Goal: Transaction & Acquisition: Purchase product/service

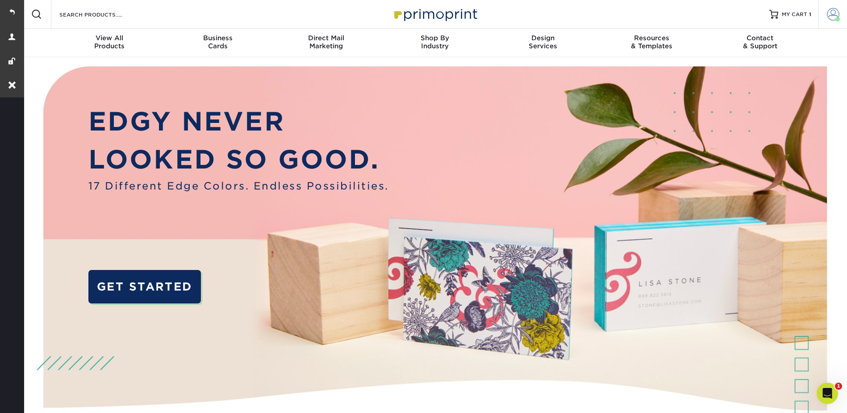
click at [832, 15] on span at bounding box center [833, 14] width 13 height 13
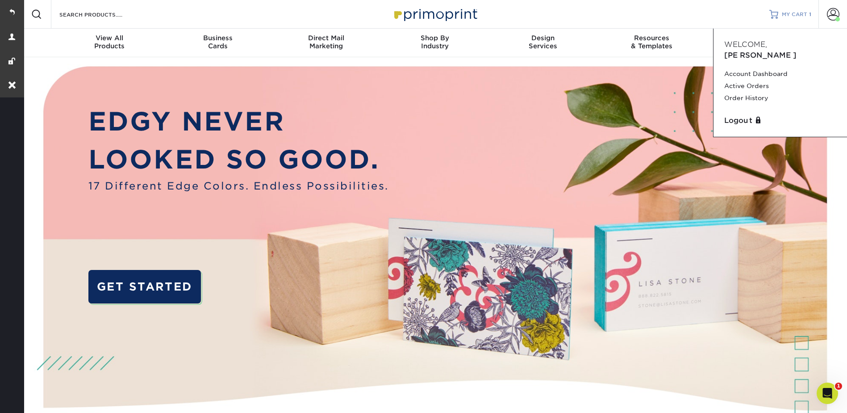
click at [803, 17] on span "MY CART" at bounding box center [794, 15] width 25 height 8
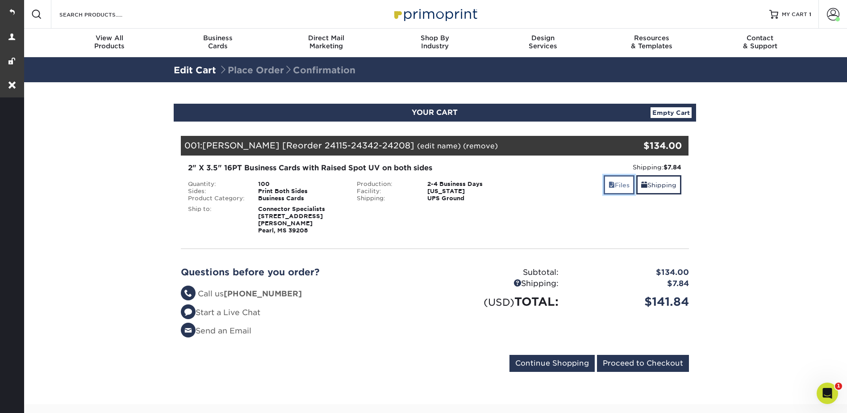
click at [618, 192] on link "Files" at bounding box center [619, 184] width 31 height 19
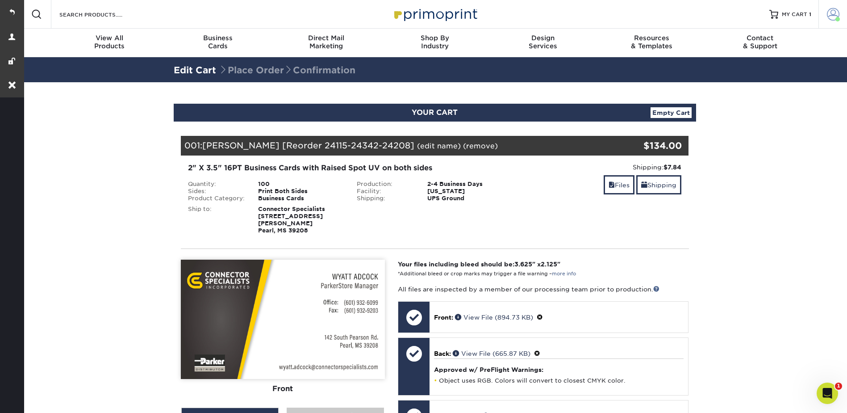
click at [833, 15] on span at bounding box center [833, 14] width 13 height 13
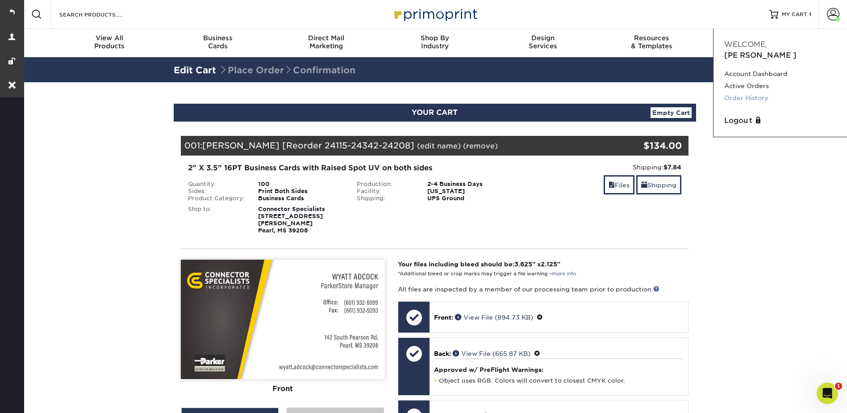
click at [757, 92] on link "Order History" at bounding box center [780, 98] width 112 height 12
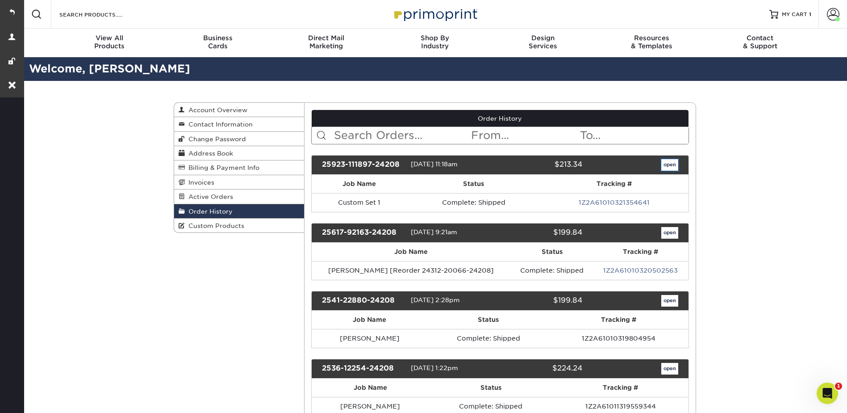
click at [674, 163] on link "open" at bounding box center [669, 165] width 17 height 12
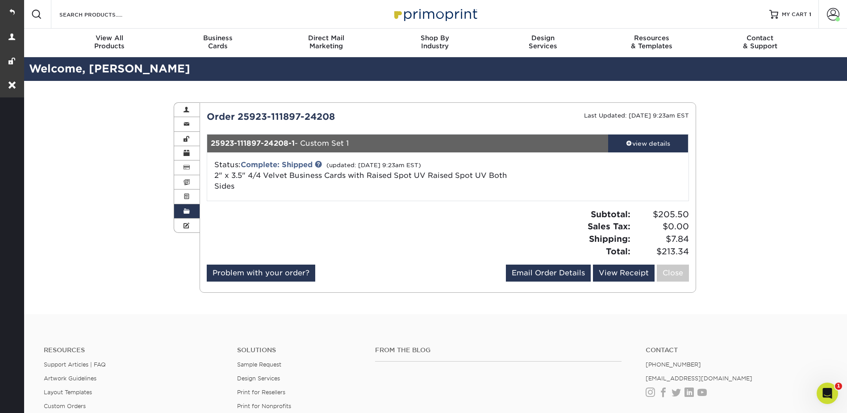
click at [188, 236] on div "Order History Account Overview Contact Information Change Password Address Book…" at bounding box center [435, 197] width 536 height 233
click at [184, 222] on span at bounding box center [187, 225] width 6 height 7
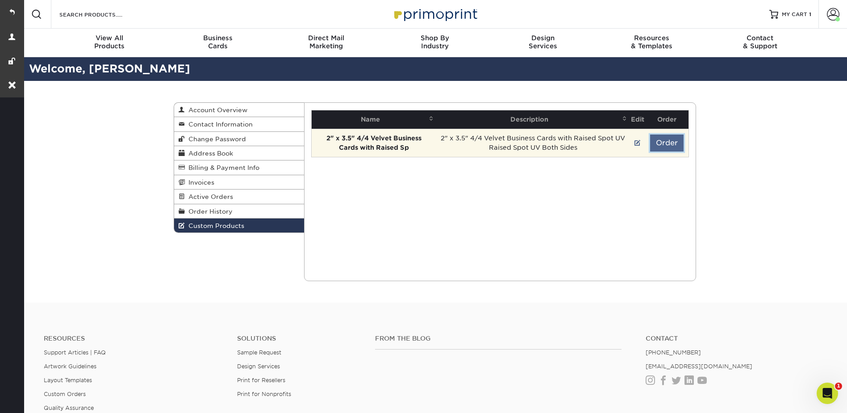
click at [661, 138] on button "Order" at bounding box center [666, 142] width 33 height 17
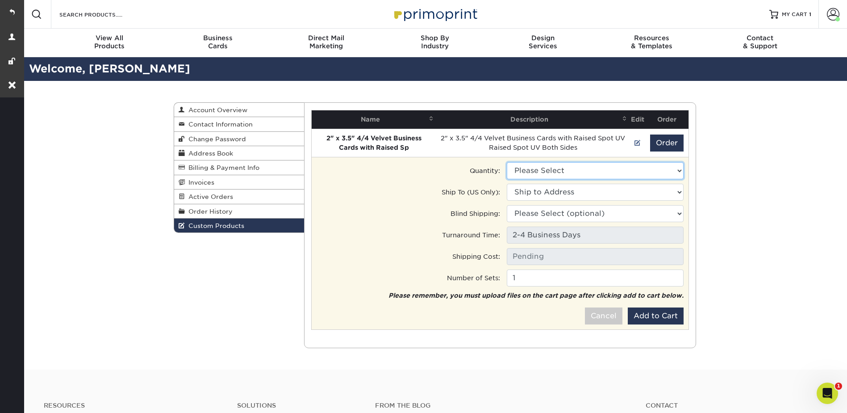
click at [527, 169] on select "Please Select 250 - $205.50" at bounding box center [595, 170] width 177 height 17
select select "0"
click at [507, 162] on select "Please Select 250 - $205.50" at bounding box center [595, 170] width 177 height 17
type input "Ground: $7.84"
click at [536, 192] on select "Ship to Address 137 E Peebles Rd, Memphis, TN 10709 Airline Hwy, Baton Rouge, L…" at bounding box center [595, 192] width 177 height 17
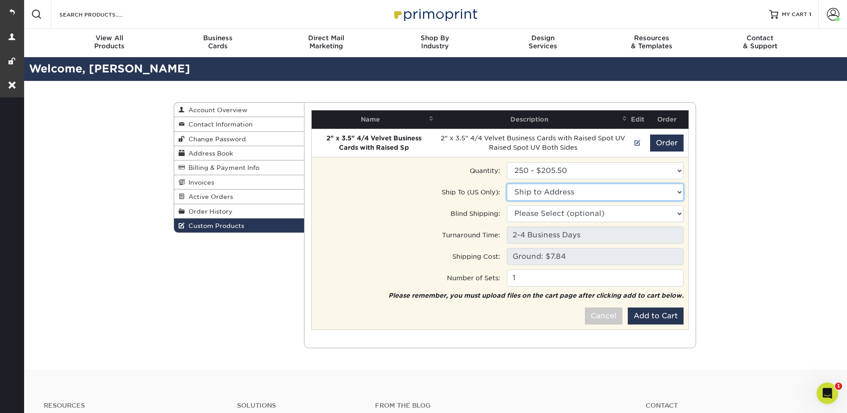
click at [535, 192] on select "Ship to Address Ace • 137 E Peebles Rd, Memphis, TN Baton Rouge • 10709 Airline…" at bounding box center [595, 192] width 177 height 17
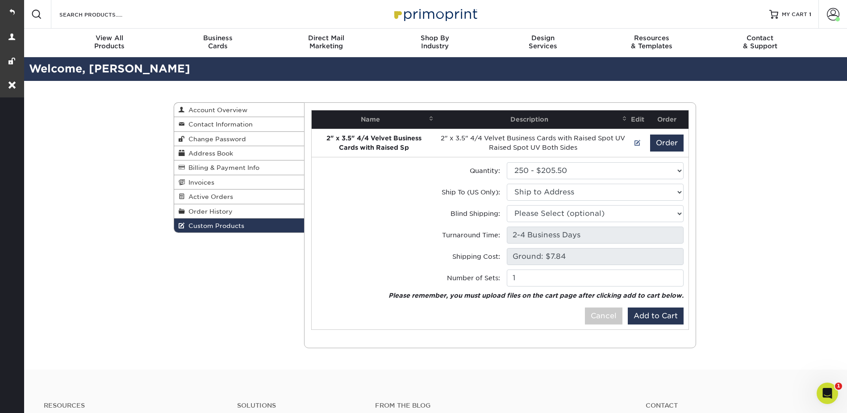
click at [784, 150] on div "Custom Products Account Overview Contact Information Change Password Address Bo…" at bounding box center [434, 225] width 825 height 289
click at [827, 11] on span at bounding box center [833, 14] width 13 height 13
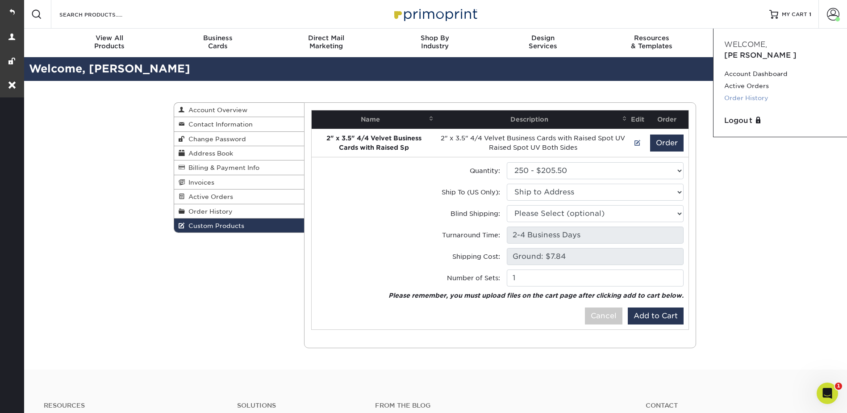
click at [744, 92] on link "Order History" at bounding box center [780, 98] width 112 height 12
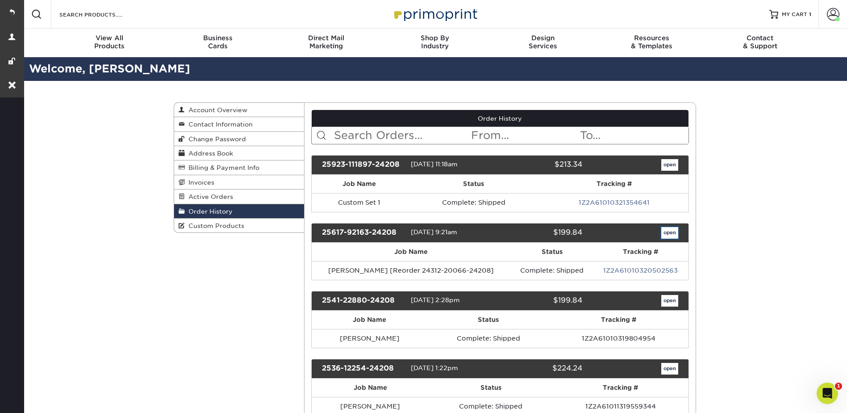
click at [668, 231] on link "open" at bounding box center [669, 233] width 17 height 12
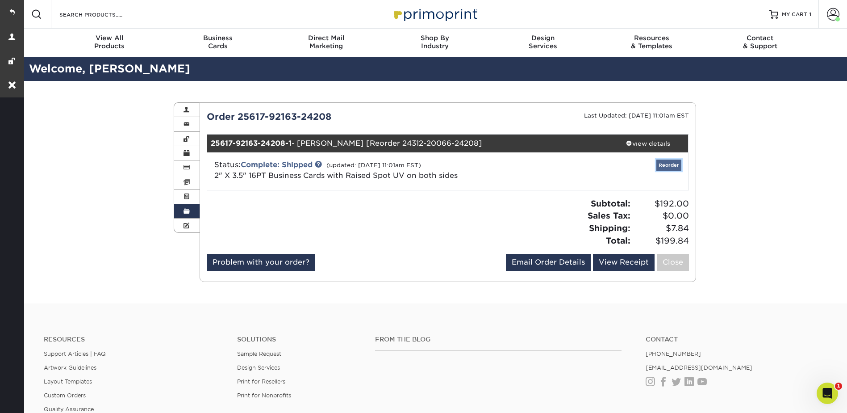
click at [662, 165] on link "Reorder" at bounding box center [669, 164] width 25 height 11
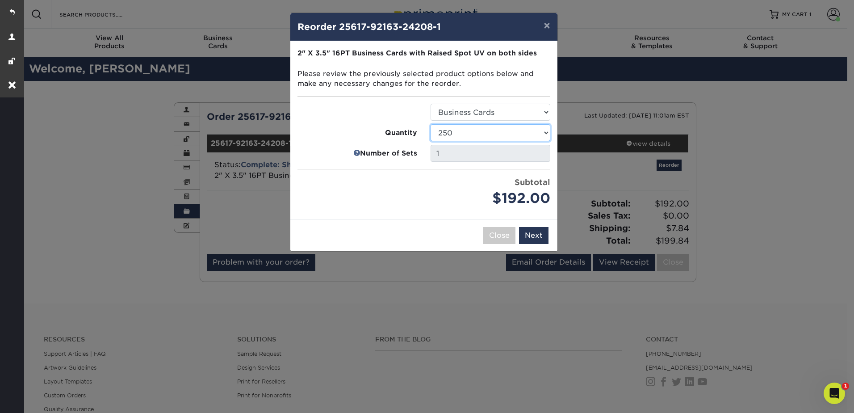
click at [457, 129] on select "100 250 500" at bounding box center [491, 132] width 120 height 17
select select "8a3a0fd1-38ae-49a0-8736-3fedadc3dc93"
click at [431, 124] on select "100 250 500" at bounding box center [491, 132] width 120 height 17
click at [535, 239] on button "Next" at bounding box center [533, 235] width 29 height 17
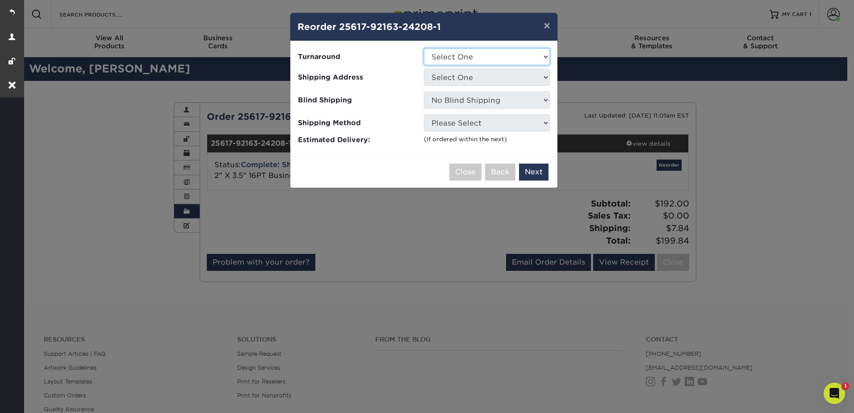
click at [446, 57] on select "Select One 2-4 Business Days" at bounding box center [487, 56] width 126 height 17
select select "12d91d05-61a1-4504-afdb-b97bee222991"
click at [424, 48] on select "Select One 2-4 Business Days" at bounding box center [487, 56] width 126 height 17
click at [449, 76] on select "Select One Ace Baton Rouge CWalker Gulfport Houma Houston Lafayette Mandeville …" at bounding box center [487, 77] width 126 height 17
select select "251217"
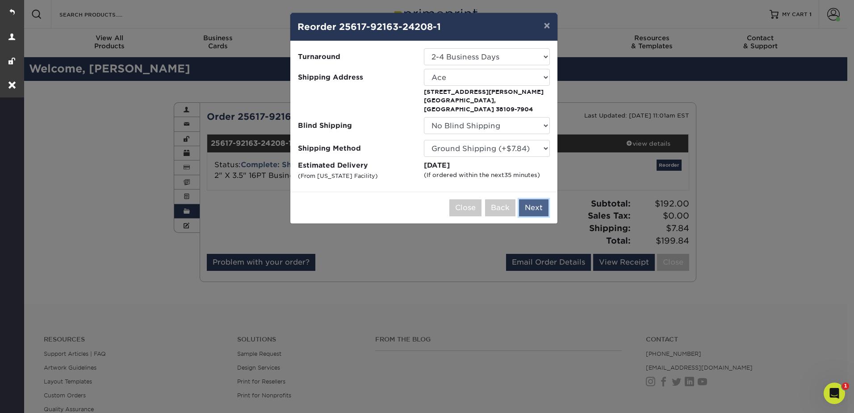
click at [529, 199] on button "Next" at bounding box center [533, 207] width 29 height 17
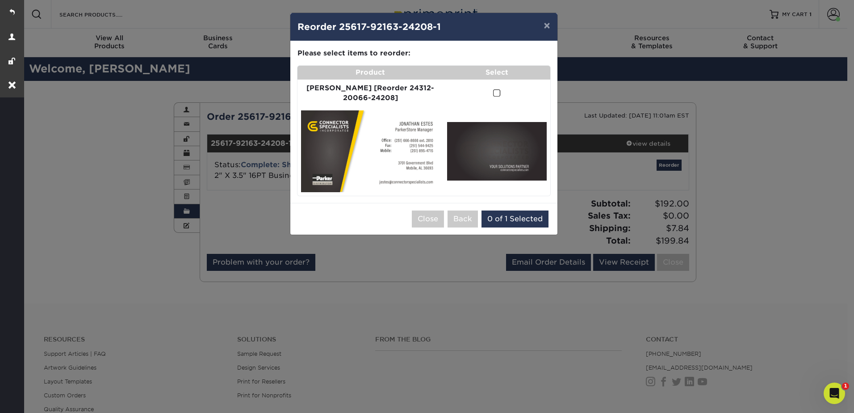
click at [493, 95] on span at bounding box center [497, 93] width 8 height 8
click at [0, 0] on input "checkbox" at bounding box center [0, 0] width 0 height 0
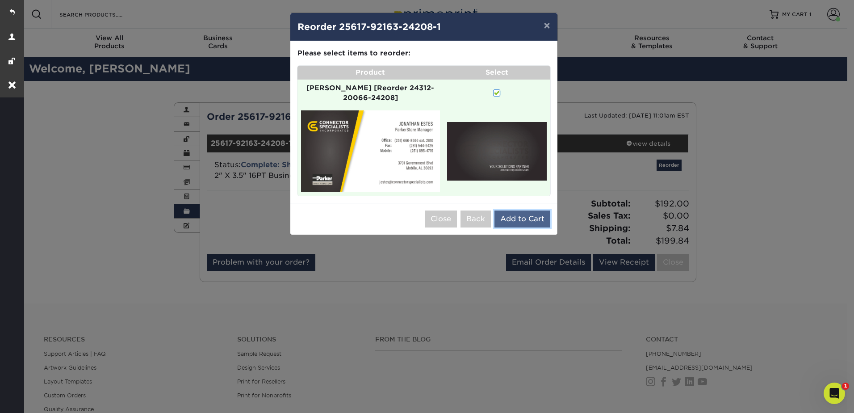
click at [528, 211] on button "Add to Cart" at bounding box center [522, 218] width 56 height 17
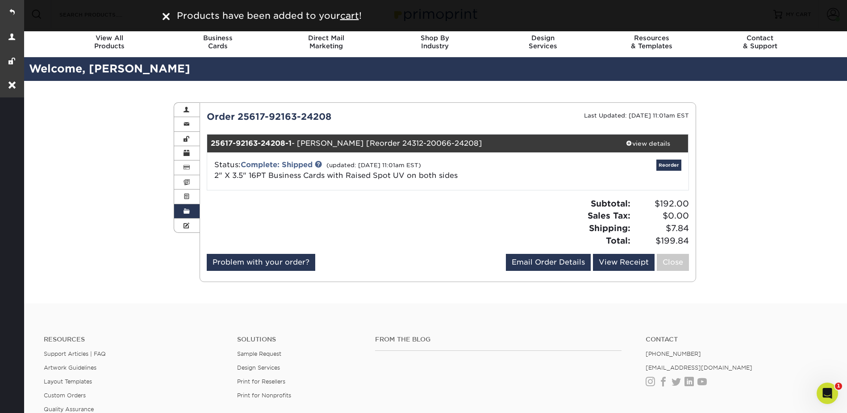
drag, startPoint x: 828, startPoint y: 130, endPoint x: 824, endPoint y: 118, distance: 13.3
click at [828, 130] on div "Order History Account Overview Contact Information Change Password Address Book…" at bounding box center [434, 192] width 825 height 222
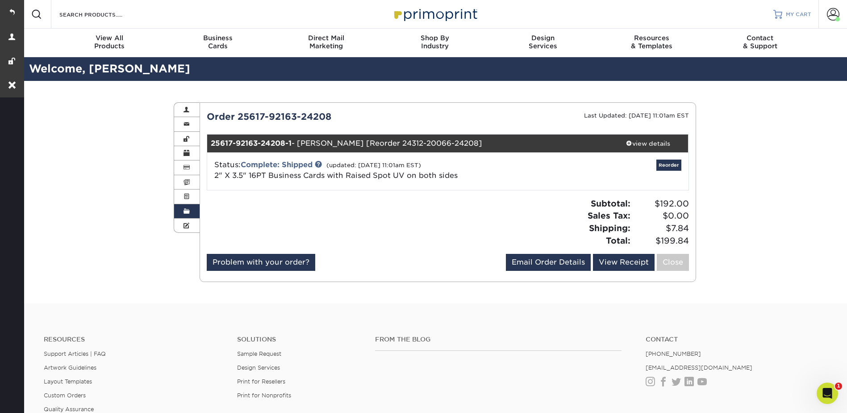
click at [779, 10] on div at bounding box center [778, 14] width 9 height 9
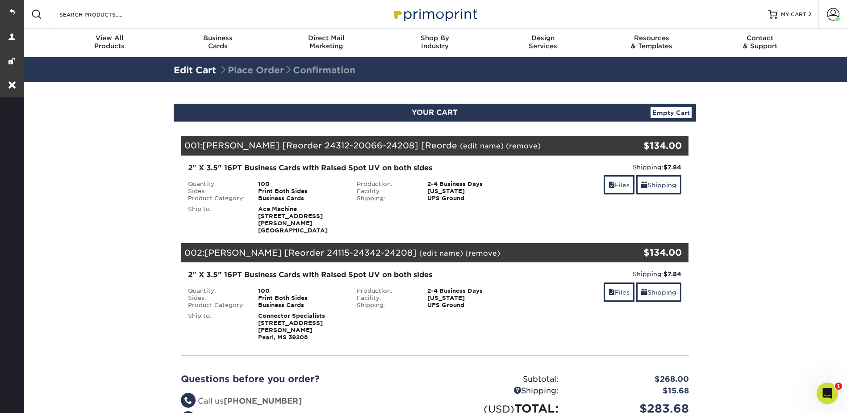
drag, startPoint x: 323, startPoint y: 222, endPoint x: 250, endPoint y: 210, distance: 74.2
click at [250, 210] on li "Ship to: Ace Machine [STREET_ADDRESS][PERSON_NAME]" at bounding box center [265, 219] width 169 height 29
drag, startPoint x: 328, startPoint y: 313, endPoint x: 272, endPoint y: 314, distance: 55.4
click at [272, 314] on div "Connector Specialists [STREET_ADDRESS][PERSON_NAME]" at bounding box center [300, 326] width 99 height 29
drag, startPoint x: 272, startPoint y: 314, endPoint x: 256, endPoint y: 309, distance: 17.1
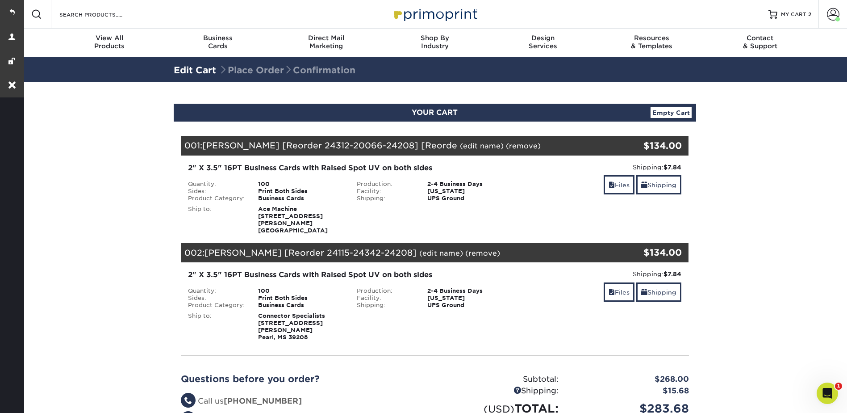
click at [256, 312] on div "Connector Specialists [STREET_ADDRESS][PERSON_NAME]" at bounding box center [300, 326] width 99 height 29
copy strong "Connector Specialists [STREET_ADDRESS][PERSON_NAME]"
click at [658, 182] on link "Shipping" at bounding box center [658, 184] width 45 height 19
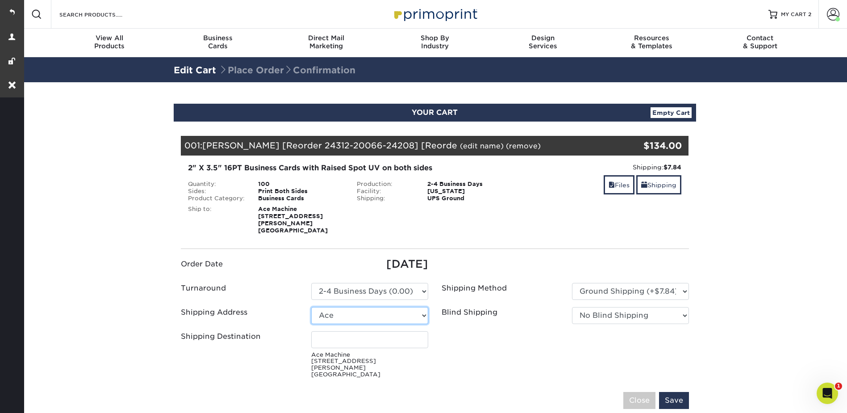
click at [342, 307] on select "Select One Ace Baton Rouge CWalker Gulfport [GEOGRAPHIC_DATA] [GEOGRAPHIC_DATA]…" at bounding box center [369, 315] width 117 height 17
click at [489, 203] on div "Blind Ship:" at bounding box center [434, 218] width 169 height 32
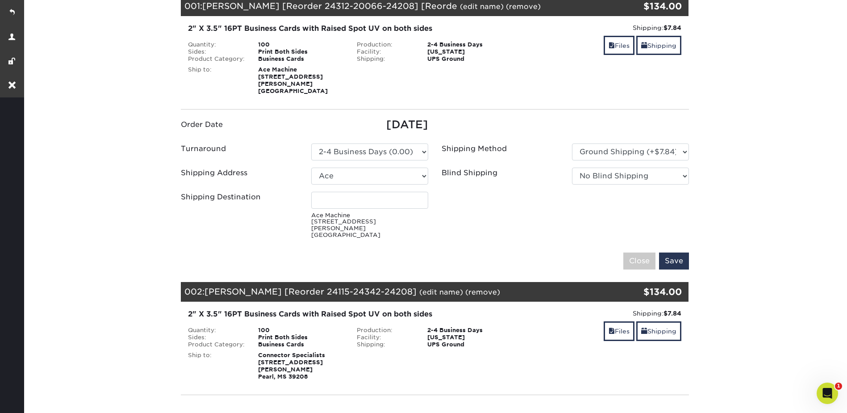
scroll to position [223, 0]
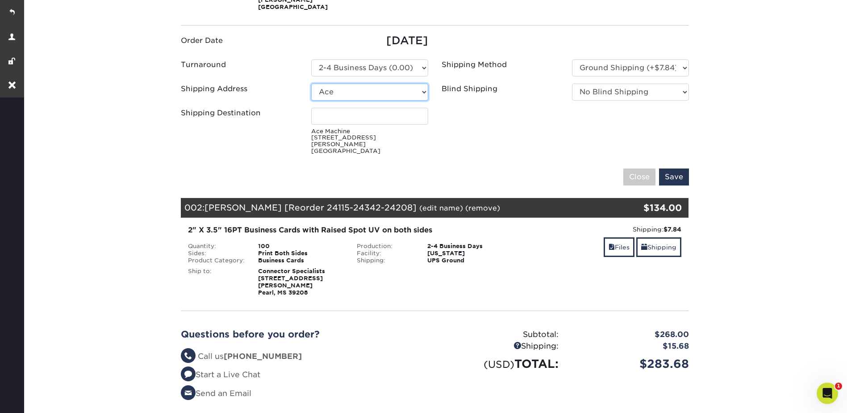
click at [332, 84] on select "Select One Ace Baton Rouge CWalker Gulfport Houma Houston Lafayette Mandeville …" at bounding box center [369, 92] width 117 height 17
select select "251211"
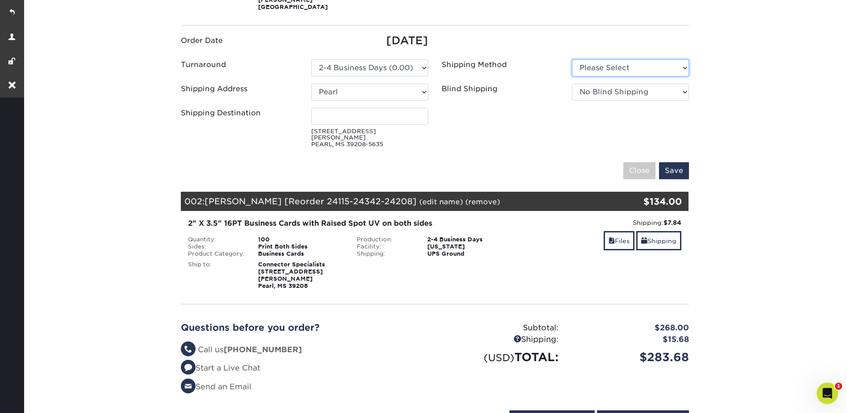
click at [585, 59] on select "Please Select Ground Shipping (+$7.84) 3 Day Shipping Service (+$15.33)" at bounding box center [630, 67] width 117 height 17
select select "03"
click at [572, 59] on select "Please Select Ground Shipping (+$7.84) 3 Day Shipping Service (+$15.33)" at bounding box center [630, 67] width 117 height 17
click at [680, 162] on input "Save" at bounding box center [674, 170] width 30 height 17
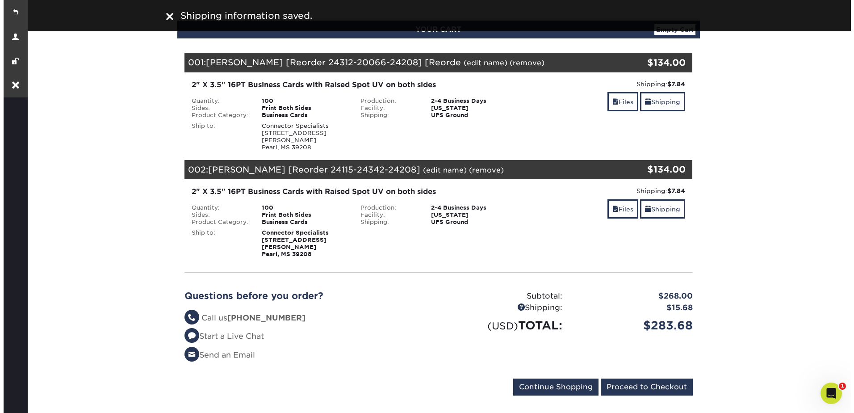
scroll to position [0, 0]
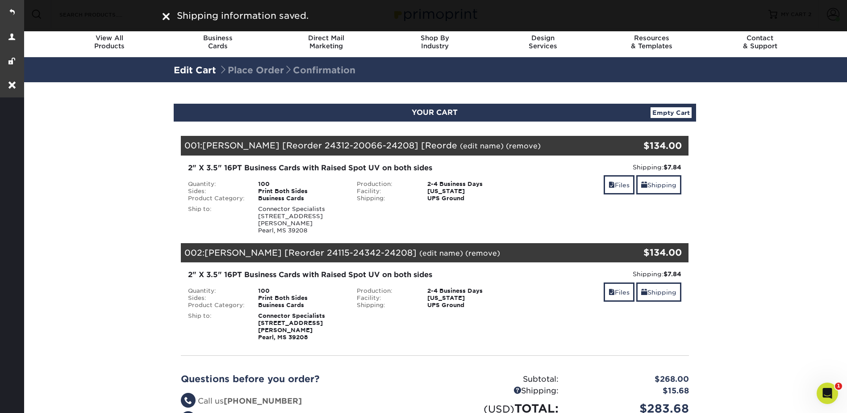
click at [765, 206] on section "YOUR CART Empty Cart Your Cart is Empty View Account Active Orders Order Histor…" at bounding box center [434, 296] width 825 height 428
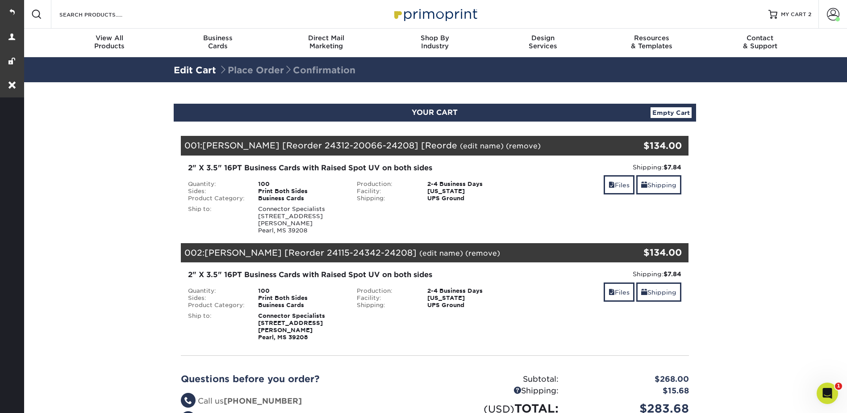
click at [460, 145] on link "(edit name)" at bounding box center [482, 146] width 44 height 8
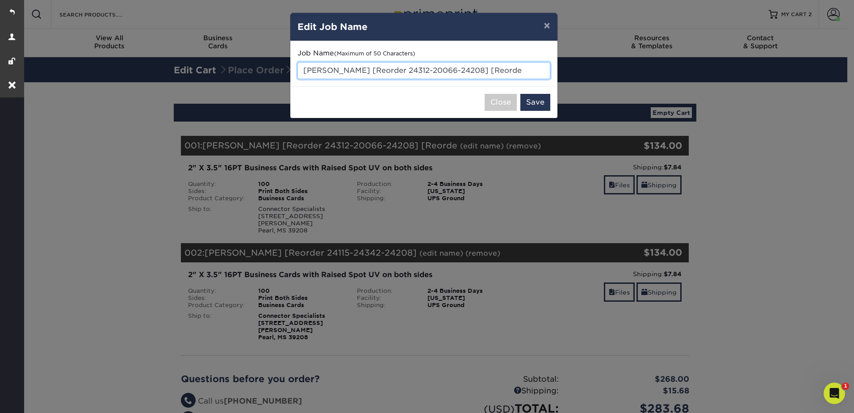
drag, startPoint x: 305, startPoint y: 71, endPoint x: 532, endPoint y: 68, distance: 227.8
click at [532, 68] on input "Jonathan Estes [Reorder 24312-20066-24208] [Reorde" at bounding box center [423, 70] width 253 height 17
type input "Set 1"
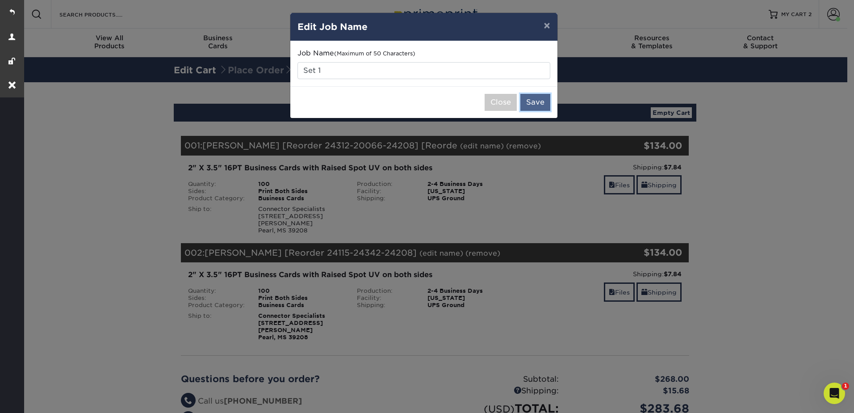
click at [535, 105] on button "Save" at bounding box center [535, 102] width 30 height 17
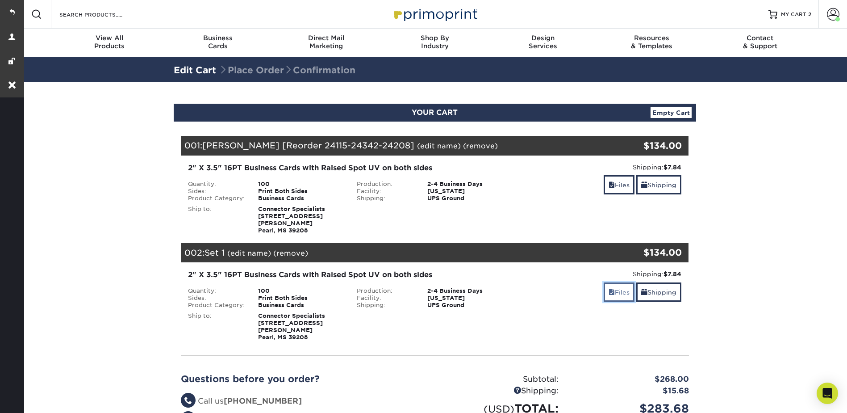
click at [612, 282] on link "Files" at bounding box center [619, 291] width 31 height 19
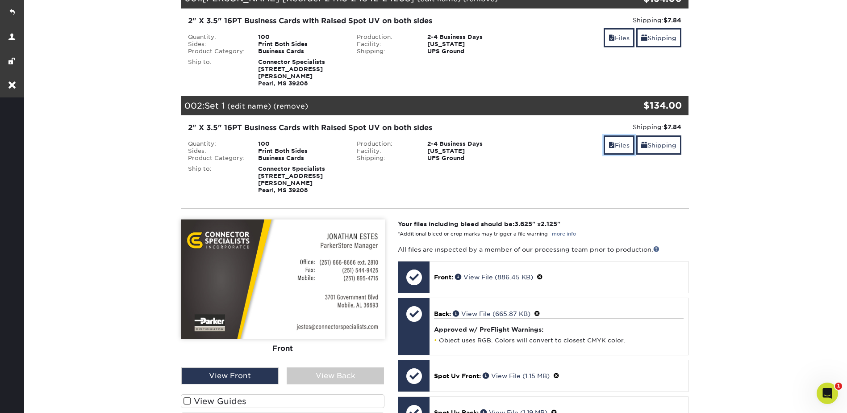
scroll to position [179, 0]
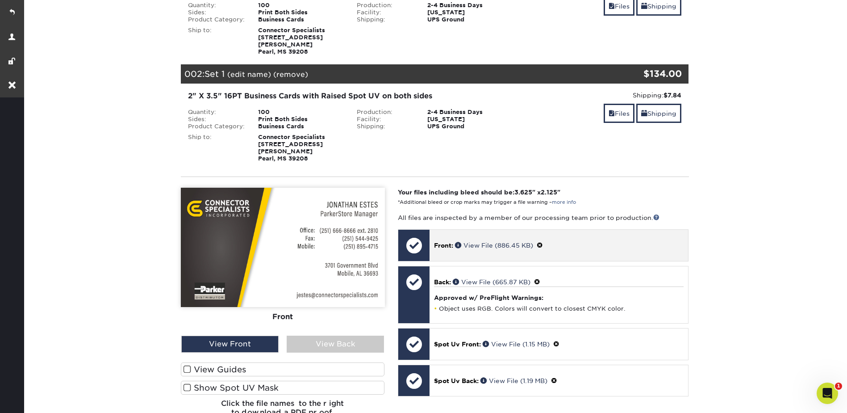
click at [542, 242] on span at bounding box center [540, 245] width 6 height 7
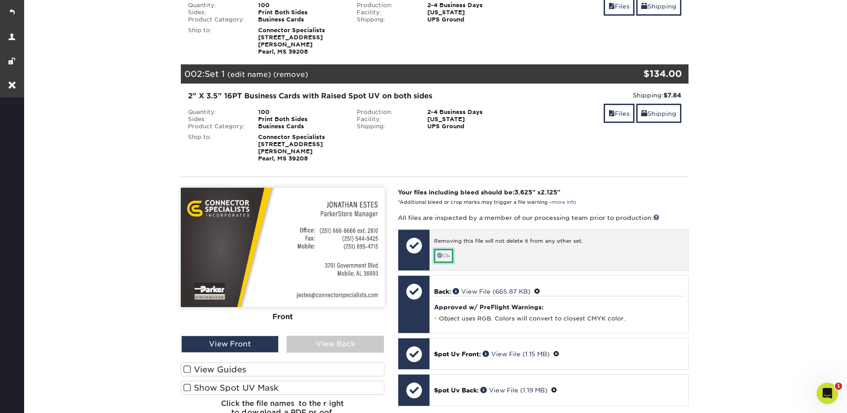
click at [447, 249] on link "Ok" at bounding box center [443, 256] width 19 height 14
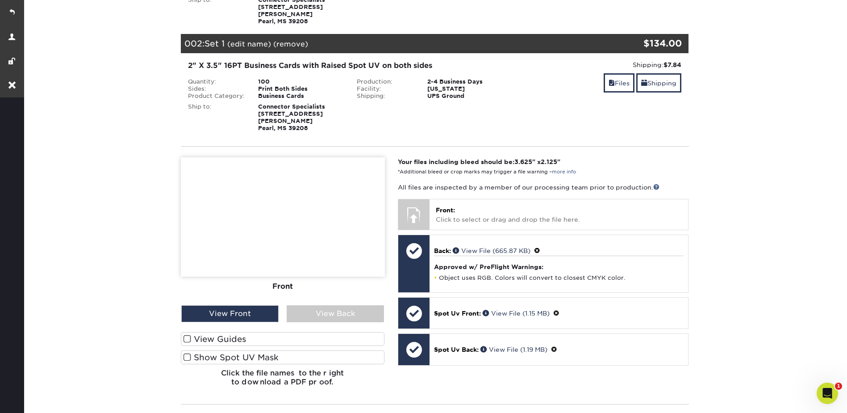
scroll to position [223, 0]
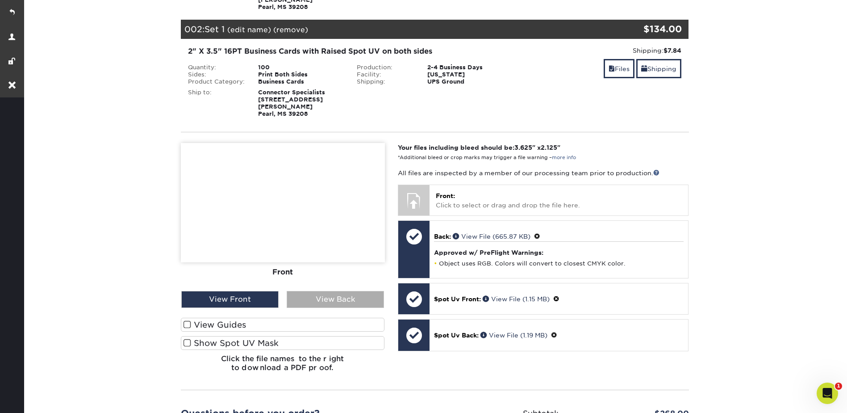
click at [331, 291] on div "View Back" at bounding box center [335, 299] width 97 height 17
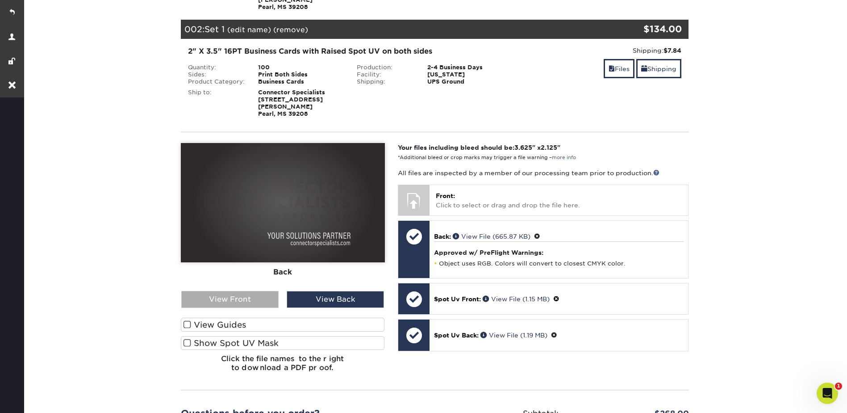
click at [232, 291] on div "View Front" at bounding box center [229, 299] width 97 height 17
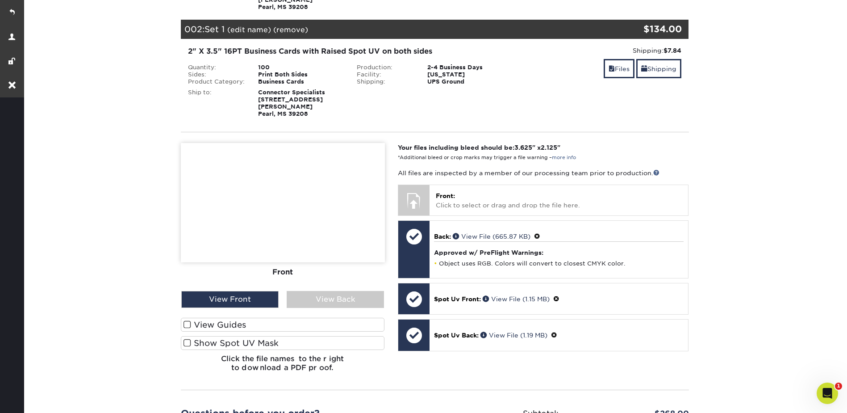
click at [251, 336] on label "Show Spot UV Mask" at bounding box center [283, 343] width 204 height 14
click at [0, 0] on input "Show Spot UV Mask" at bounding box center [0, 0] width 0 height 0
click at [251, 336] on label "Show Spot UV Mask" at bounding box center [283, 343] width 204 height 14
click at [0, 0] on input "Show Spot UV Mask" at bounding box center [0, 0] width 0 height 0
click at [319, 291] on div "View Back" at bounding box center [335, 299] width 97 height 17
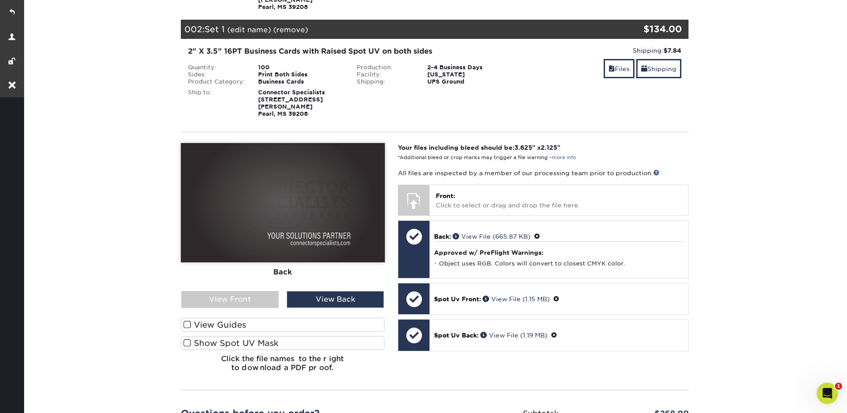
click at [296, 336] on label "Show Spot UV Mask" at bounding box center [283, 343] width 204 height 14
click at [0, 0] on input "Show Spot UV Mask" at bounding box center [0, 0] width 0 height 0
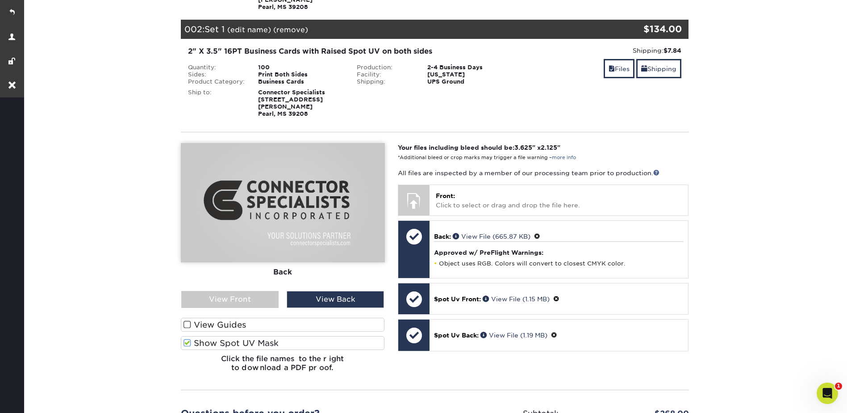
click at [296, 336] on label "Show Spot UV Mask" at bounding box center [283, 343] width 204 height 14
click at [0, 0] on input "Show Spot UV Mask" at bounding box center [0, 0] width 0 height 0
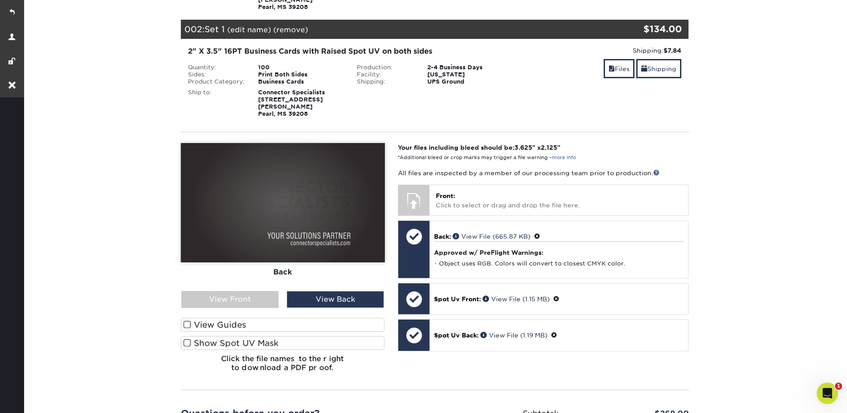
click at [761, 112] on section "YOUR CART Empty Cart Your Cart is Empty View Account Active Orders Order Histor…" at bounding box center [434, 202] width 825 height 686
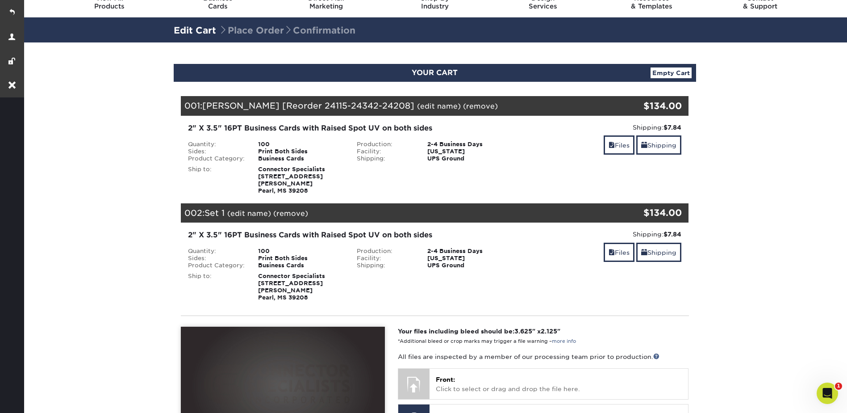
scroll to position [0, 0]
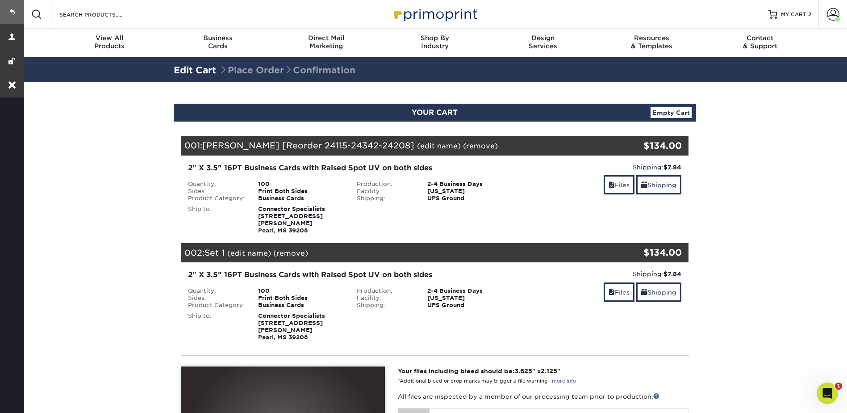
click at [11, 7] on link at bounding box center [12, 12] width 24 height 24
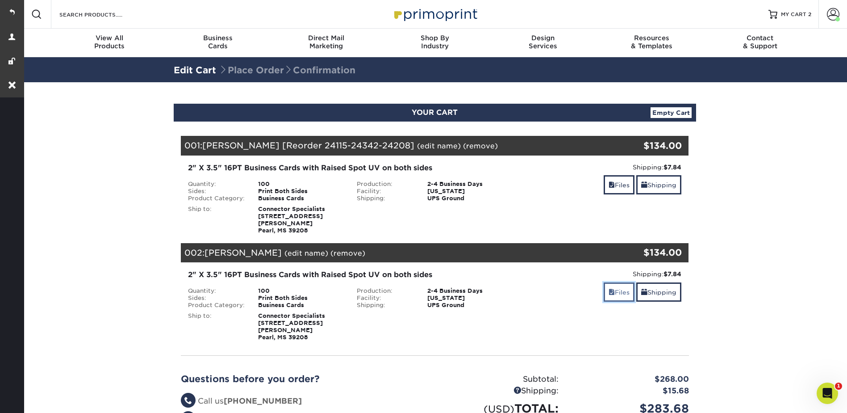
click at [620, 282] on link "Files" at bounding box center [619, 291] width 31 height 19
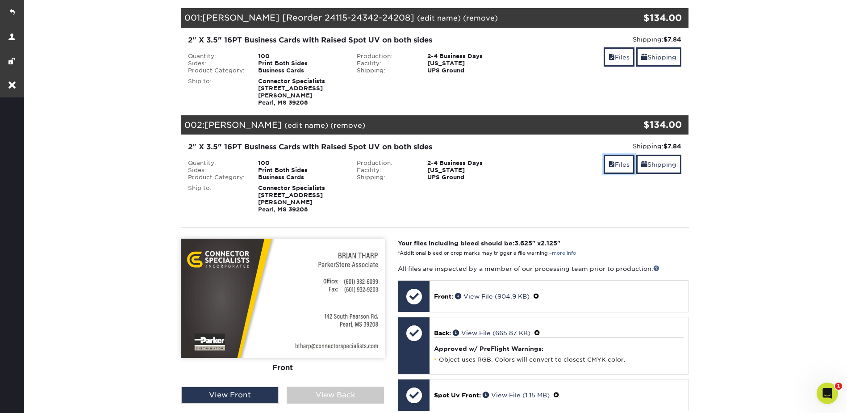
scroll to position [223, 0]
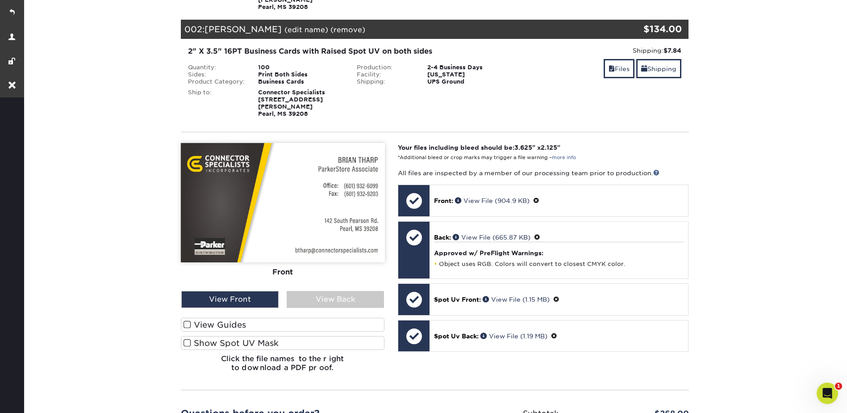
click at [255, 336] on label "Show Spot UV Mask" at bounding box center [283, 343] width 204 height 14
click at [0, 0] on input "Show Spot UV Mask" at bounding box center [0, 0] width 0 height 0
